Goal: Check status: Check status

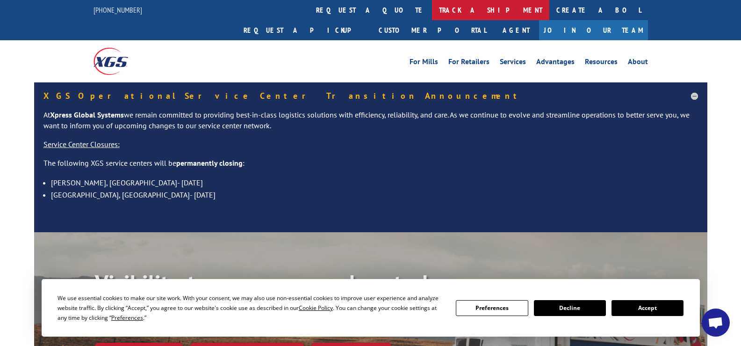
click at [432, 11] on link "track a shipment" at bounding box center [490, 10] width 117 height 20
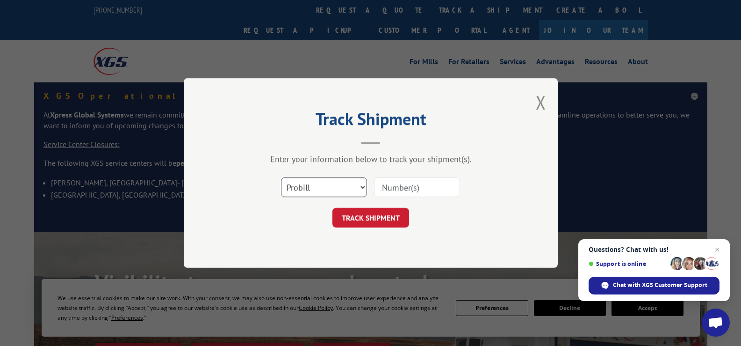
click at [363, 188] on select "Select category... Probill BOL PO" at bounding box center [324, 187] width 86 height 20
select select "bol"
click at [281, 177] on select "Select category... Probill BOL PO" at bounding box center [324, 187] width 86 height 20
click at [383, 189] on input at bounding box center [417, 187] width 86 height 20
paste input "3370317"
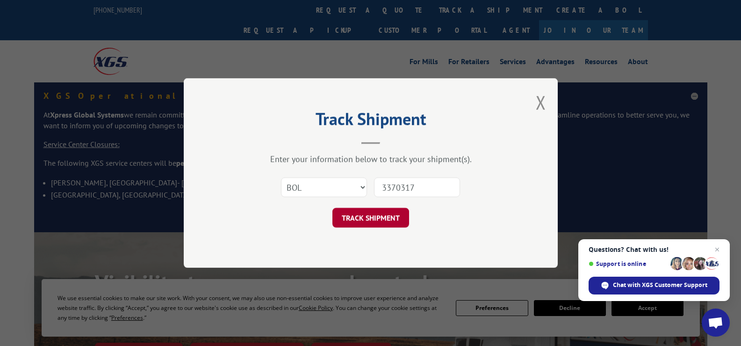
type input "3370317"
click at [362, 215] on button "TRACK SHIPMENT" at bounding box center [370, 218] width 77 height 20
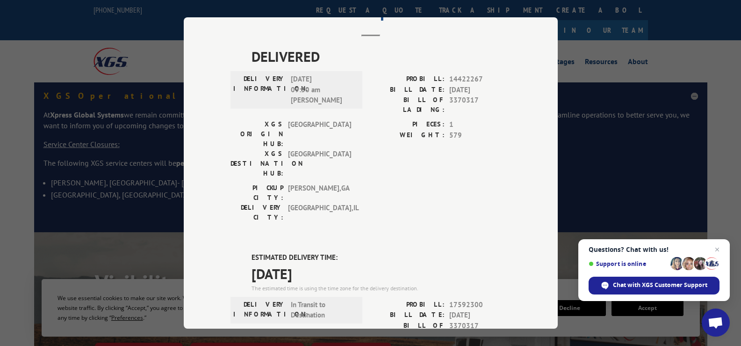
scroll to position [263, 0]
